Goal: Navigation & Orientation: Find specific page/section

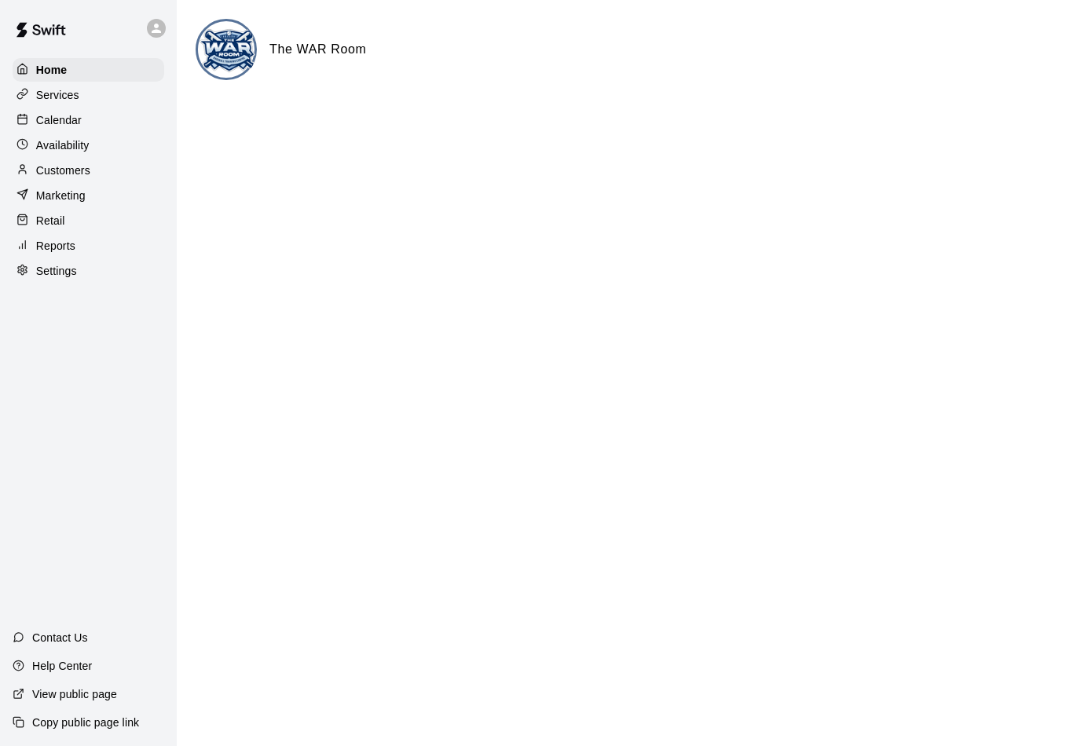
click at [244, 66] on img at bounding box center [227, 50] width 59 height 59
click at [307, 50] on h6 "The WAR Room" at bounding box center [318, 49] width 97 height 20
click at [220, 64] on img at bounding box center [227, 50] width 59 height 59
click at [53, 90] on p "Services" at bounding box center [57, 95] width 43 height 16
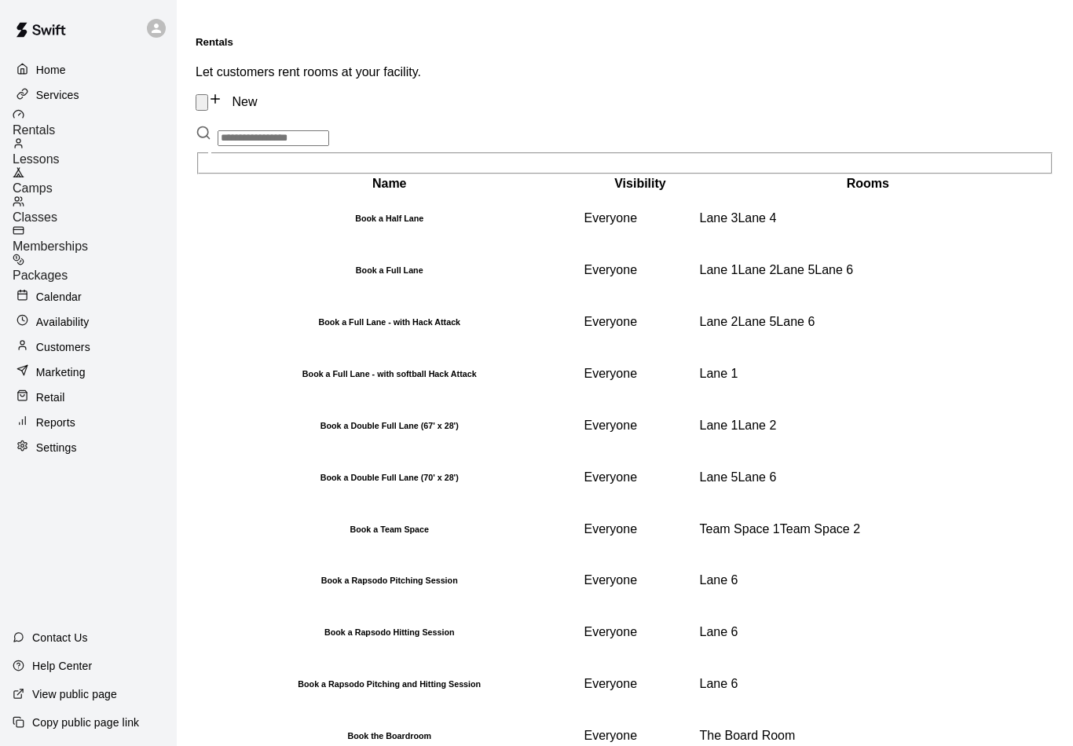
click at [57, 211] on span "Classes" at bounding box center [35, 217] width 45 height 13
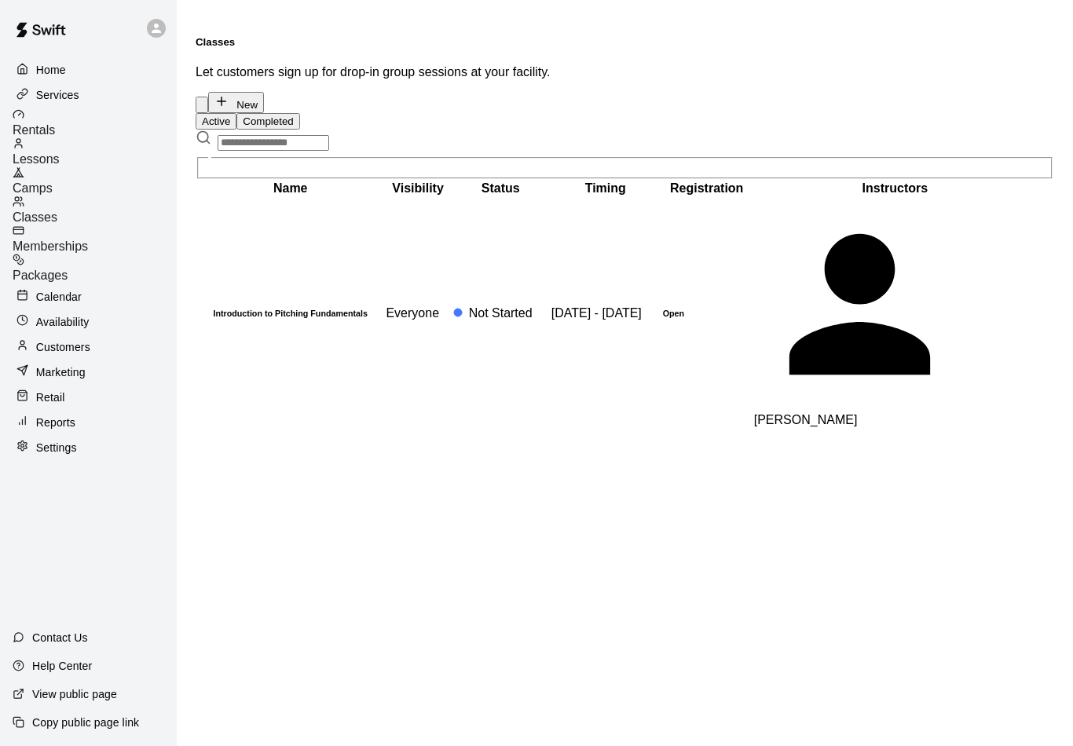
click at [53, 182] on span "Camps" at bounding box center [33, 188] width 40 height 13
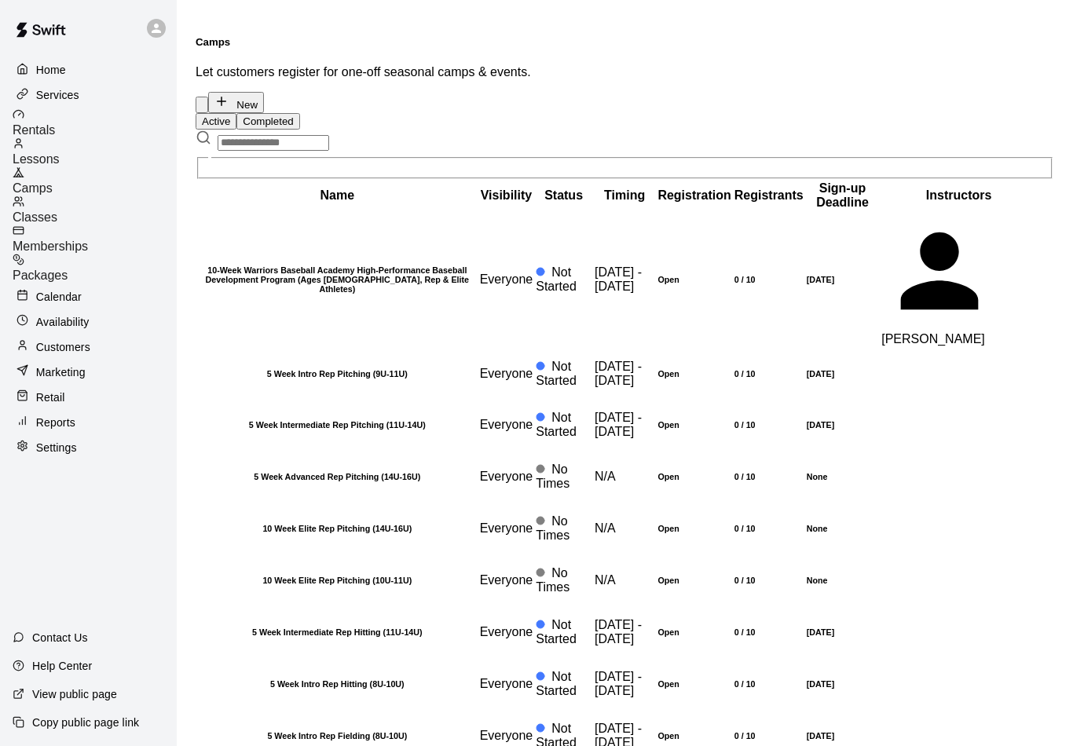
click at [60, 152] on span "Lessons" at bounding box center [36, 158] width 47 height 13
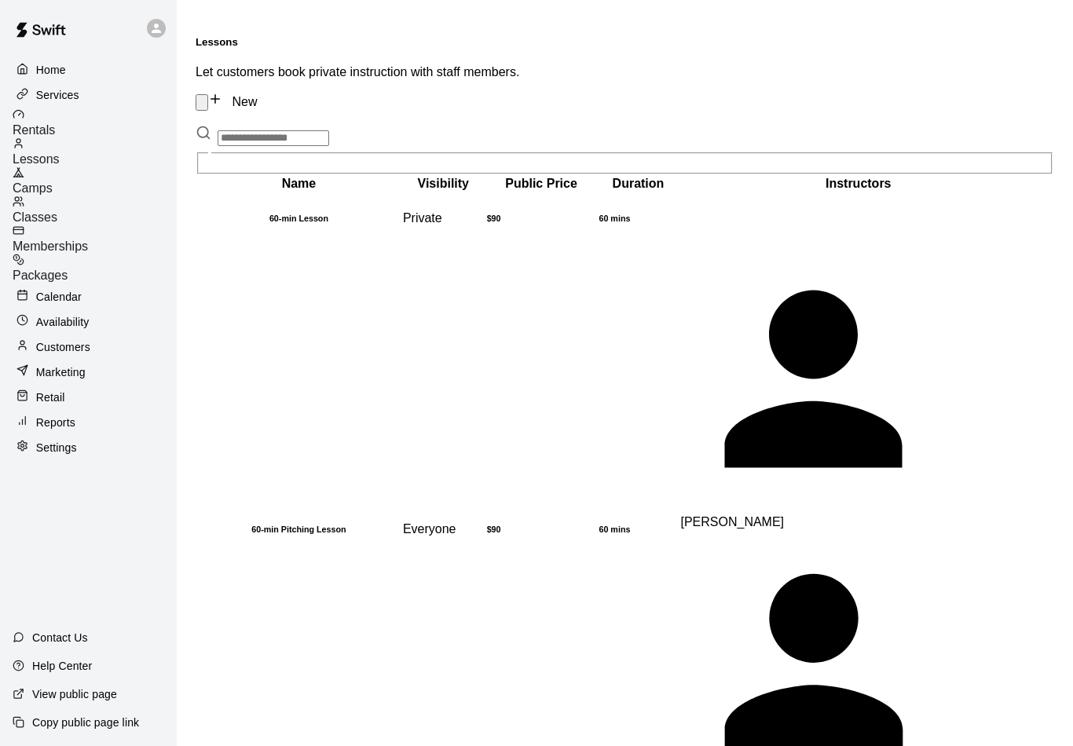
click at [57, 211] on span "Classes" at bounding box center [35, 217] width 45 height 13
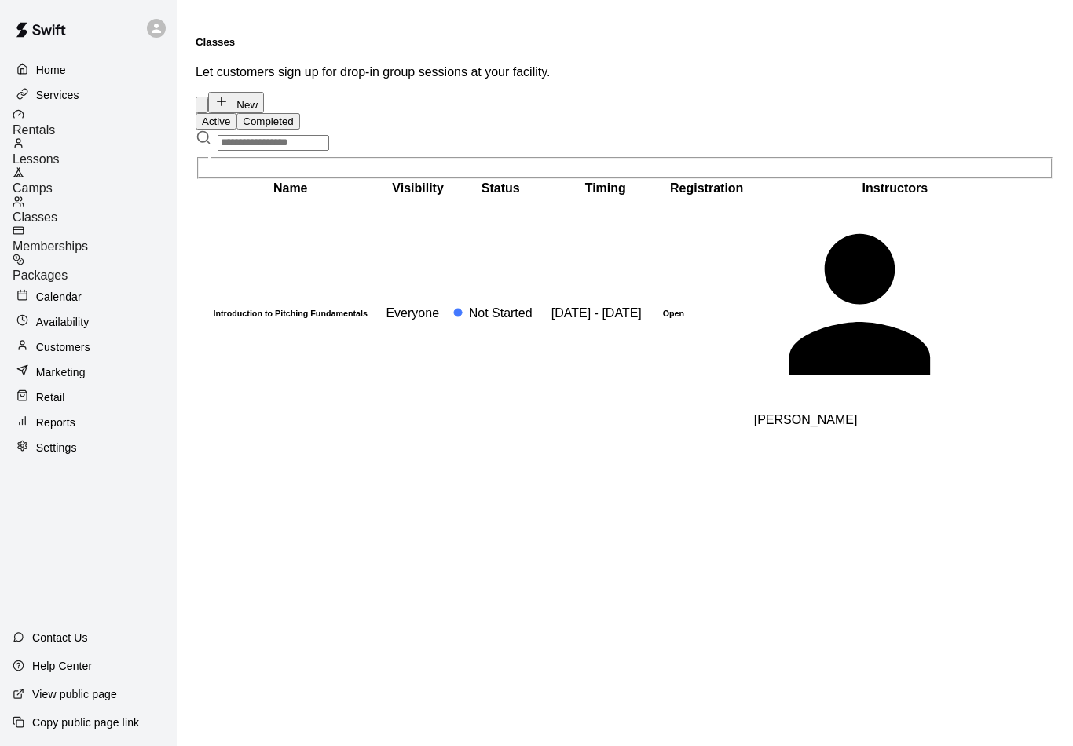
click at [53, 182] on span "Camps" at bounding box center [33, 188] width 40 height 13
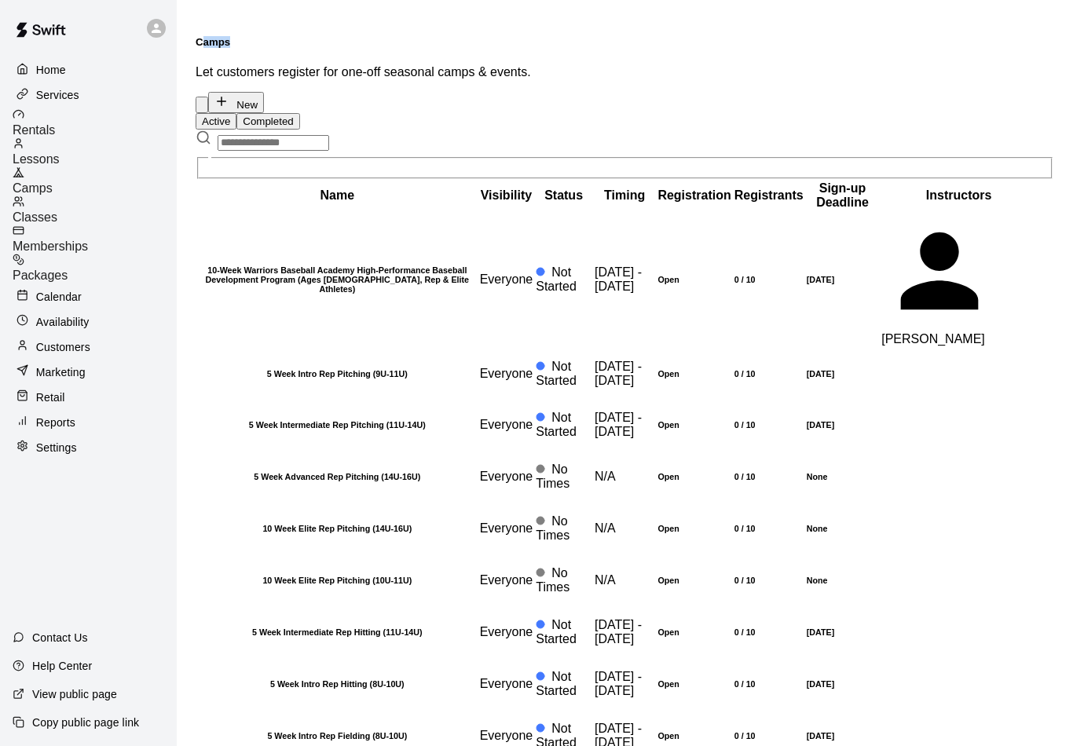
drag, startPoint x: 207, startPoint y: 28, endPoint x: 244, endPoint y: 35, distance: 38.2
click at [244, 36] on h5 "Camps" at bounding box center [625, 42] width 859 height 12
